Goal: Task Accomplishment & Management: Manage account settings

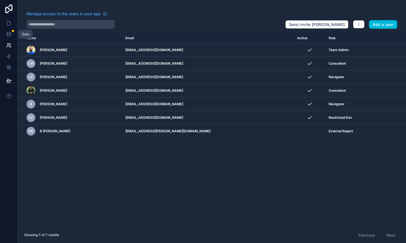
click at [8, 33] on icon at bounding box center [9, 32] width 4 height 1
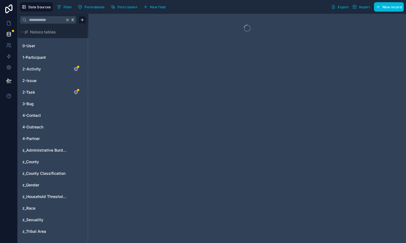
click at [31, 47] on span "0-User" at bounding box center [28, 46] width 13 height 6
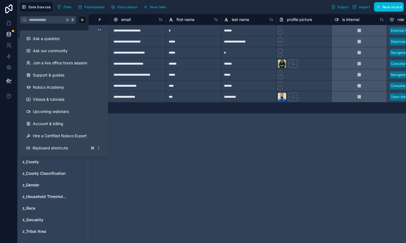
click at [54, 44] on button "Ask a question" at bounding box center [64, 39] width 84 height 12
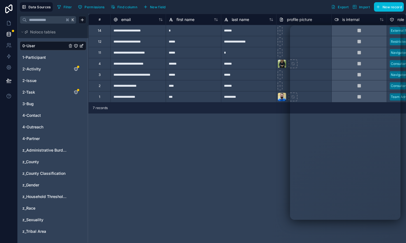
click at [39, 70] on span "2-Activity" at bounding box center [31, 69] width 19 height 6
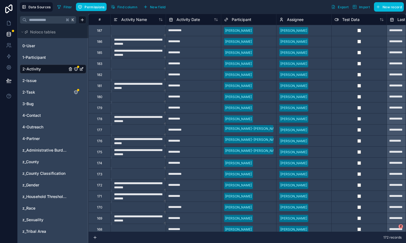
click at [191, 21] on span "Activity Date" at bounding box center [188, 20] width 23 height 6
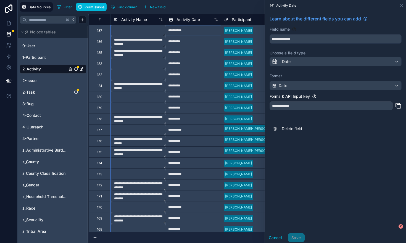
click at [144, 34] on textarea at bounding box center [138, 30] width 55 height 11
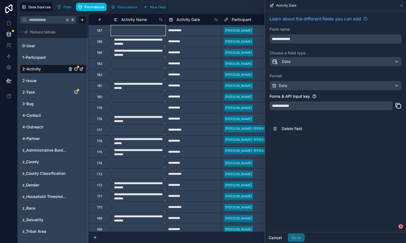
click at [280, 237] on button "Cancel" at bounding box center [275, 237] width 20 height 9
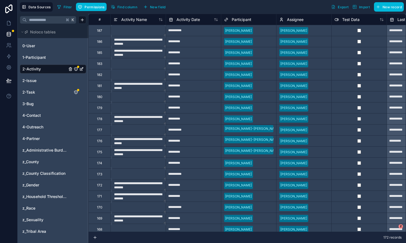
click at [141, 30] on textarea at bounding box center [138, 30] width 55 height 11
click at [141, 28] on textarea at bounding box center [138, 30] width 55 height 11
click at [196, 31] on input "**********" at bounding box center [193, 30] width 55 height 9
select select "****"
select select "*"
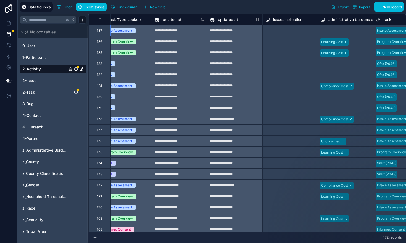
scroll to position [0, 1121]
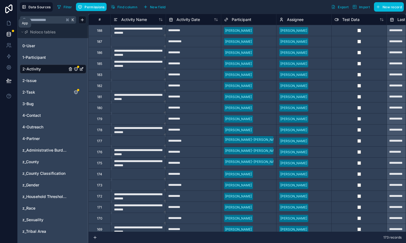
click at [8, 25] on icon at bounding box center [9, 23] width 6 height 6
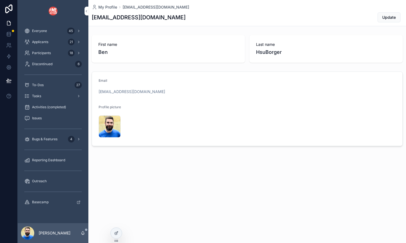
click at [46, 85] on div "To-Dos 27" at bounding box center [52, 85] width 57 height 9
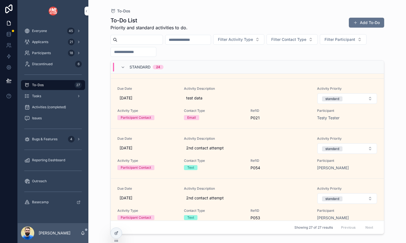
scroll to position [56, 0]
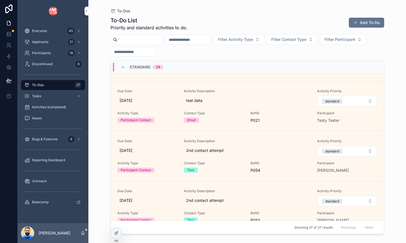
click at [338, 42] on button "Filter Participant" at bounding box center [343, 39] width 47 height 10
type input "****"
click at [334, 62] on span "Lark Domka" at bounding box center [333, 62] width 32 height 6
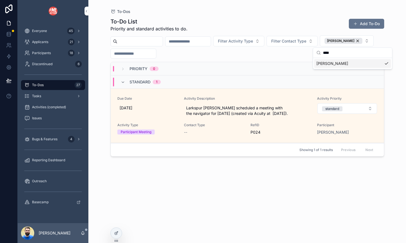
click at [164, 116] on div "Due Date 10/6/2025" at bounding box center [147, 107] width 60 height 22
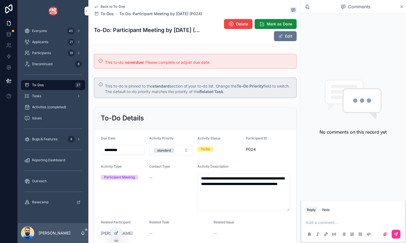
click at [42, 107] on span "Activities (completed)" at bounding box center [49, 107] width 34 height 4
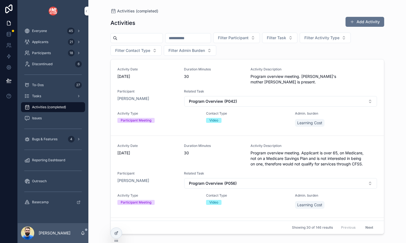
click at [249, 39] on span "Filter Participant" at bounding box center [233, 38] width 31 height 6
type input "****"
click at [238, 61] on div "Lark Domka" at bounding box center [247, 60] width 77 height 9
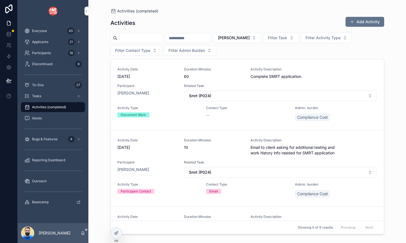
click at [44, 86] on div "To-Dos 27" at bounding box center [52, 85] width 57 height 9
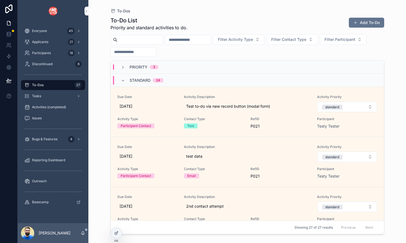
click at [351, 36] on button "Filter Participant" at bounding box center [343, 39] width 47 height 10
type input "****"
click at [335, 64] on span "Lark Domka" at bounding box center [333, 62] width 32 height 6
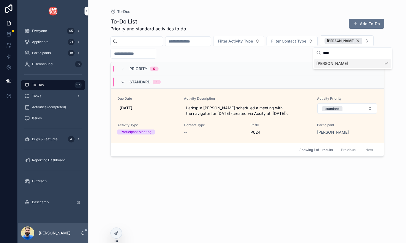
click at [233, 94] on link "Due Date 10/6/2025 Activity Description Larkspur Domka scheduled a meeting with…" at bounding box center [247, 116] width 273 height 54
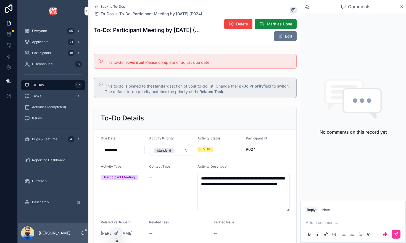
click at [238, 23] on span "Delete" at bounding box center [242, 24] width 12 height 6
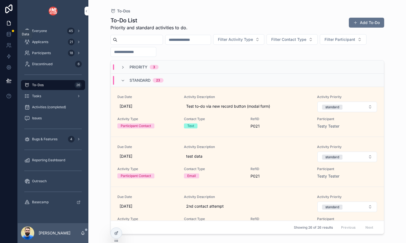
click at [9, 34] on icon at bounding box center [9, 34] width 6 height 6
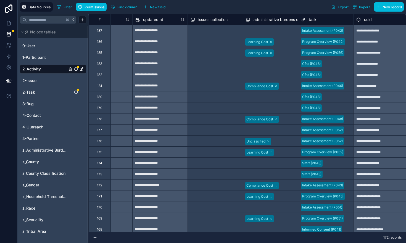
scroll to position [0, 1197]
